Goal: Book appointment/travel/reservation

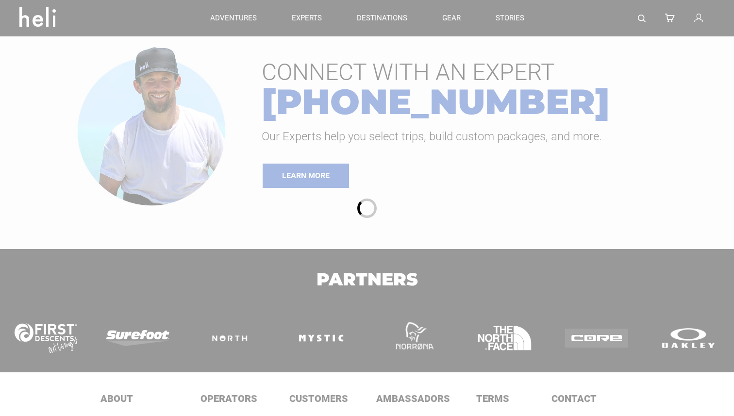
type input "Heli Skiing"
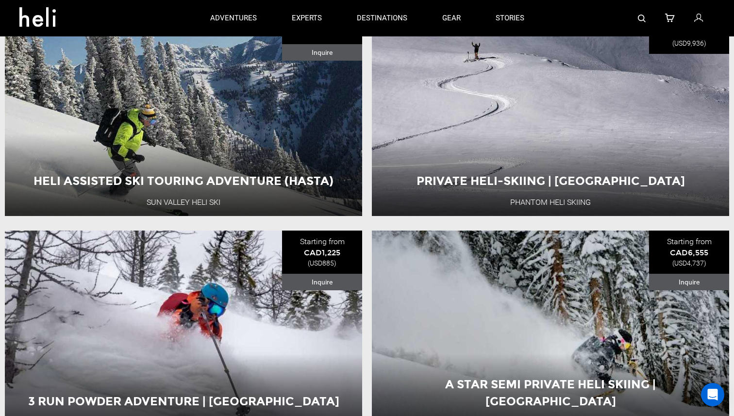
scroll to position [1908, 0]
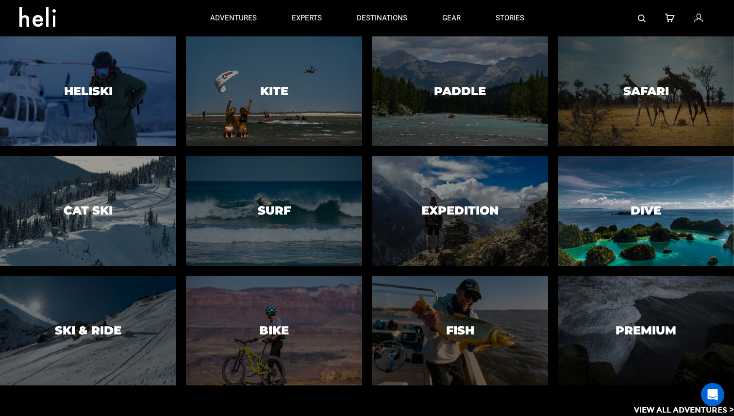
click at [652, 225] on div at bounding box center [646, 211] width 180 height 112
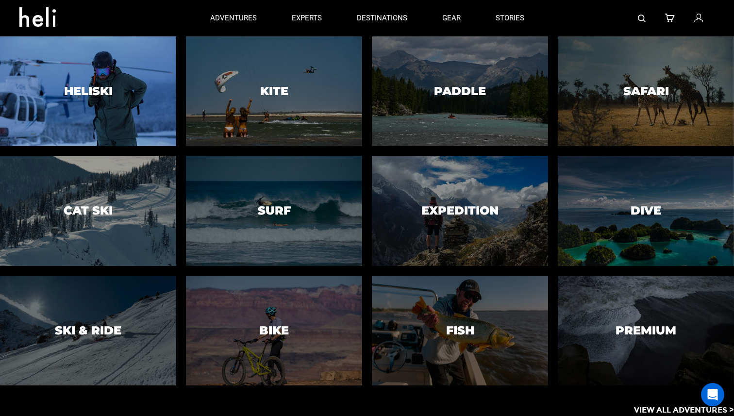
click at [94, 103] on div at bounding box center [88, 91] width 180 height 112
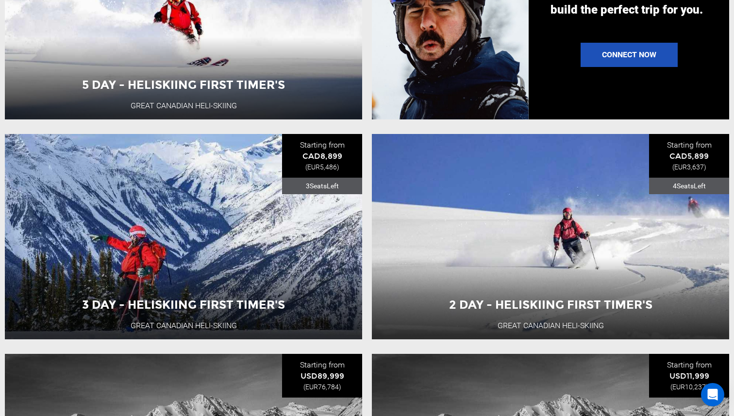
scroll to position [1271, 0]
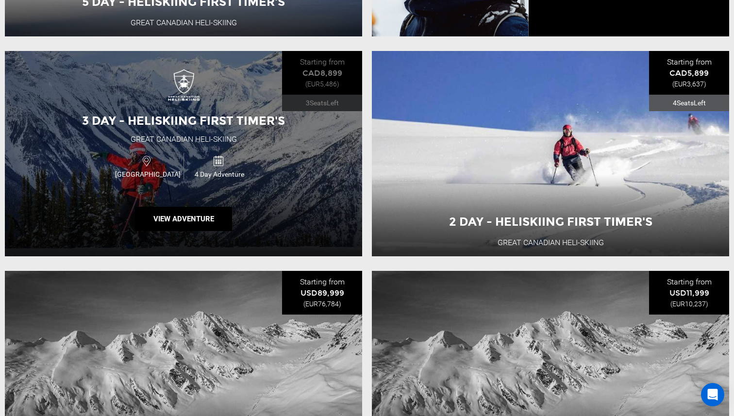
click at [64, 226] on div "3 Day - Heliskiing First Timer's Great Canadian Heli-Skiing [GEOGRAPHIC_DATA] 4…" at bounding box center [183, 153] width 357 height 205
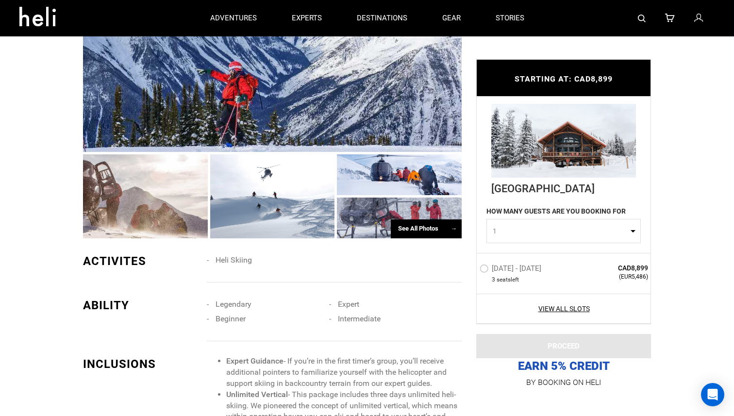
scroll to position [783, 0]
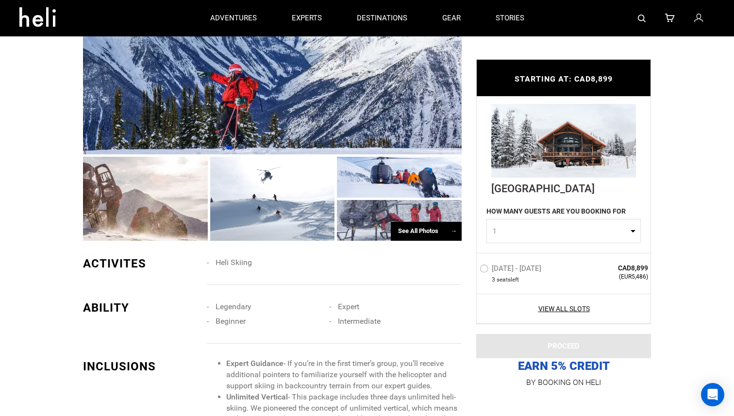
click at [507, 230] on span "1" at bounding box center [560, 231] width 135 height 10
click at [510, 257] on link "1" at bounding box center [563, 254] width 153 height 17
select select "1"
click at [484, 267] on label "[DATE] - [DATE]" at bounding box center [512, 270] width 64 height 12
click at [473, 267] on input "[DATE] - [DATE]" at bounding box center [473, 272] width 0 height 21
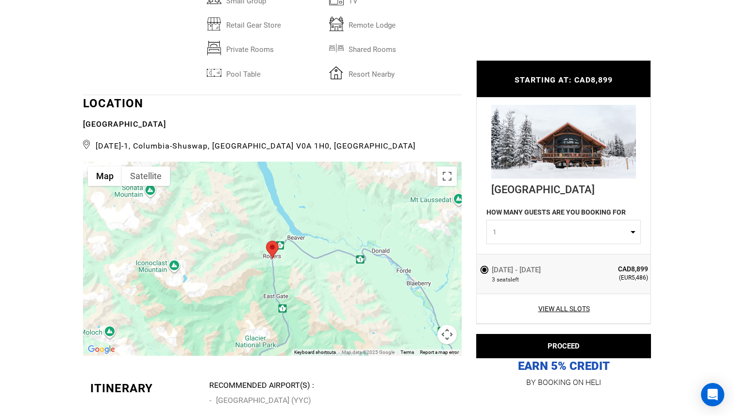
scroll to position [2165, 0]
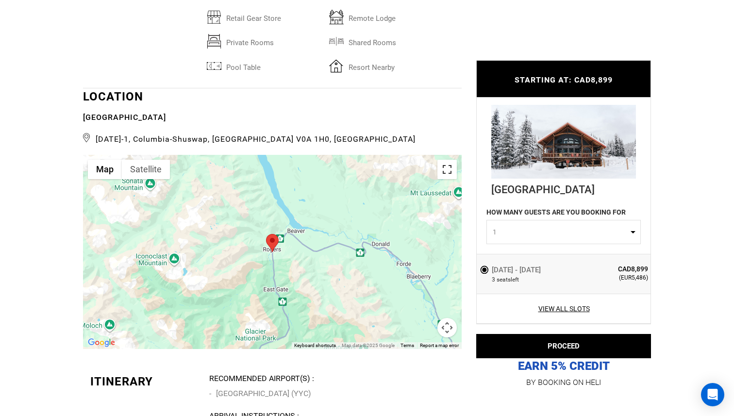
click at [445, 174] on button "Toggle fullscreen view" at bounding box center [447, 169] width 19 height 19
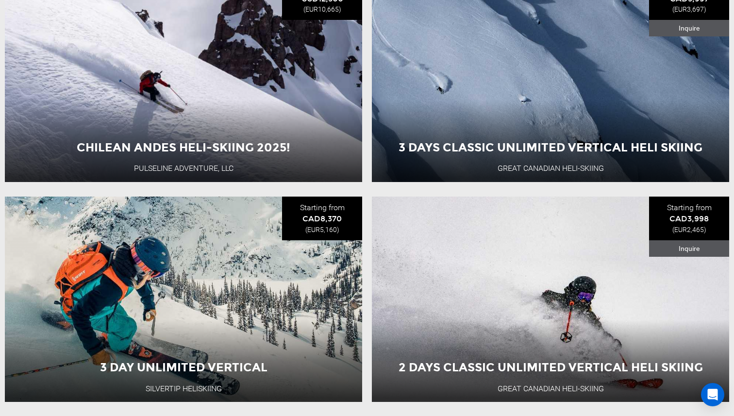
scroll to position [2449, 0]
